Goal: Information Seeking & Learning: Understand process/instructions

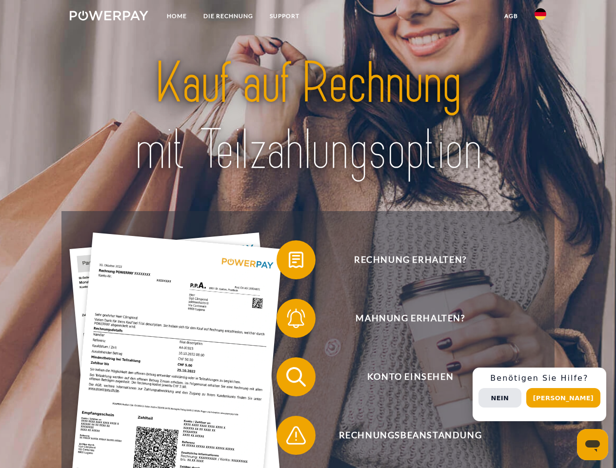
click at [109, 17] on img at bounding box center [109, 16] width 79 height 10
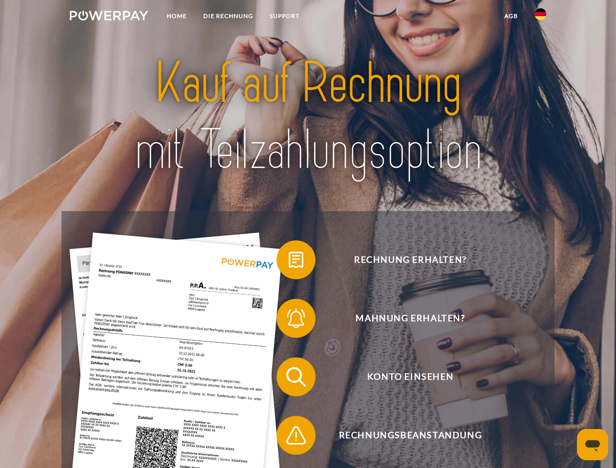
click at [540, 17] on img at bounding box center [541, 14] width 12 height 12
click at [511, 16] on link "agb" at bounding box center [511, 16] width 30 height 18
click at [289, 262] on span at bounding box center [281, 260] width 49 height 49
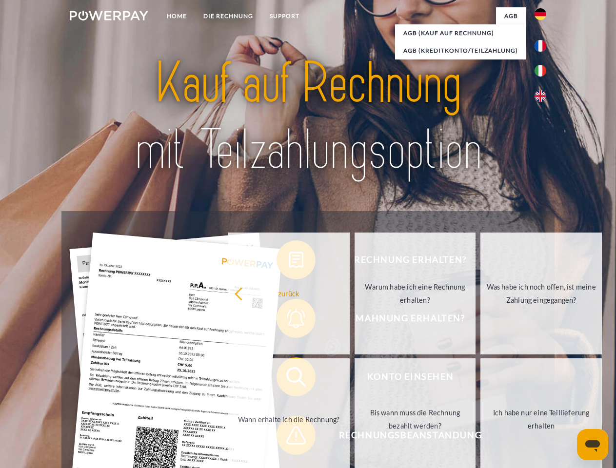
click at [289, 320] on div "Rechnung erhalten? Mahnung erhalten? Konto einsehen" at bounding box center [307, 406] width 493 height 390
click at [355, 379] on link "Bis wann muss die Rechnung bezahlt werden?" at bounding box center [415, 420] width 121 height 122
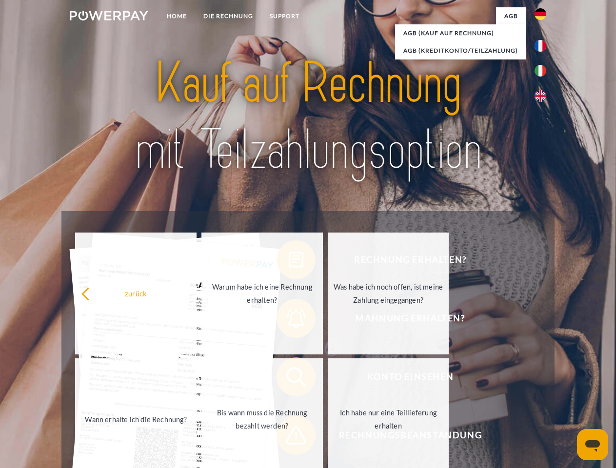
click at [289, 438] on span at bounding box center [281, 435] width 49 height 49
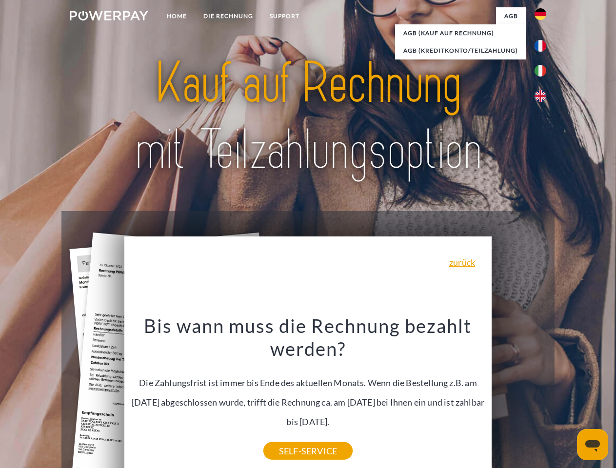
click at [543, 395] on div "Rechnung erhalten? Mahnung erhalten? Konto einsehen" at bounding box center [307, 406] width 493 height 390
click at [519, 397] on span "Konto einsehen" at bounding box center [410, 377] width 239 height 39
click at [567, 398] on header "Home DIE RECHNUNG SUPPORT" at bounding box center [308, 337] width 616 height 674
